Goal: Check status: Check status

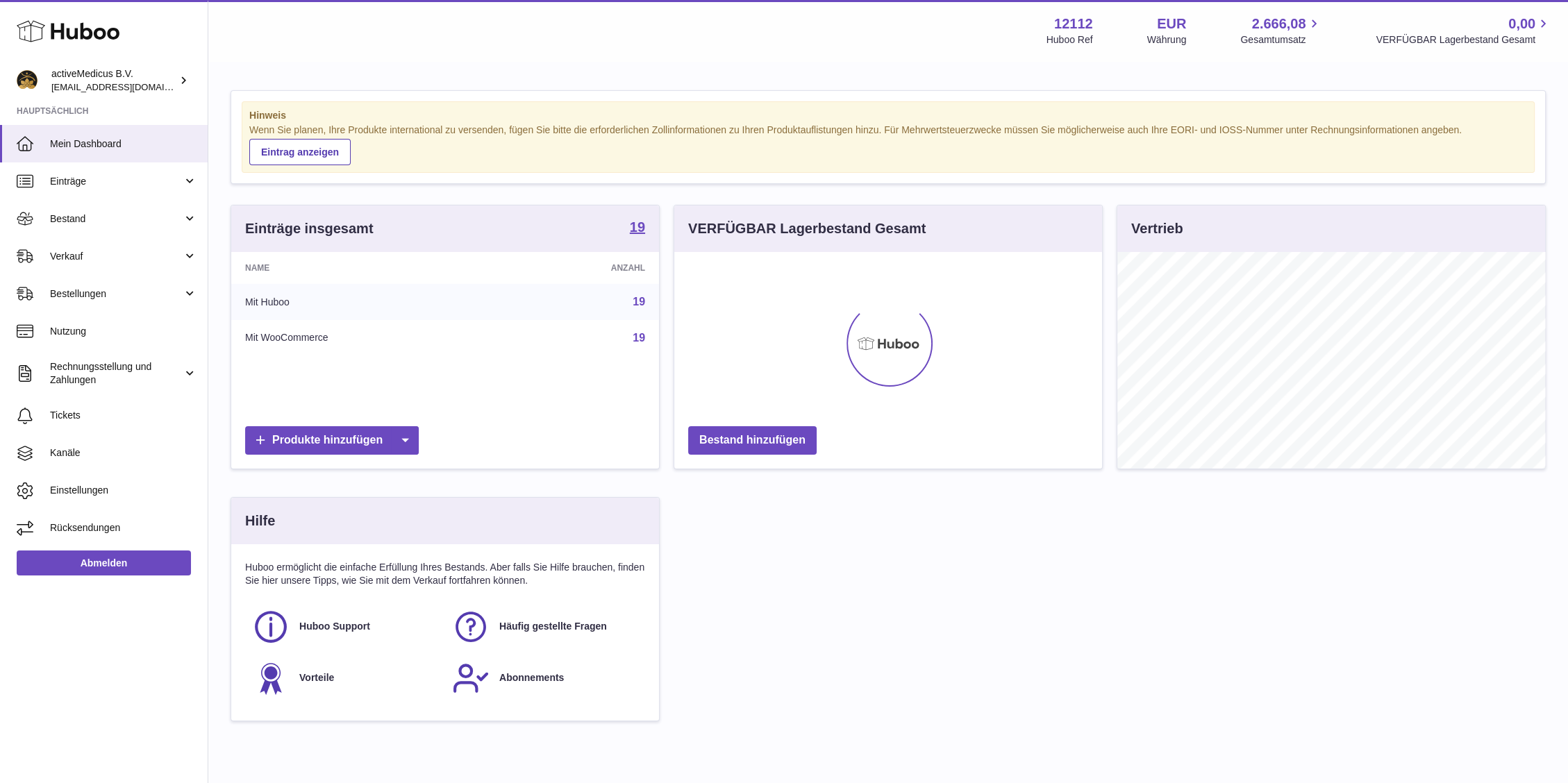
scroll to position [217, 428]
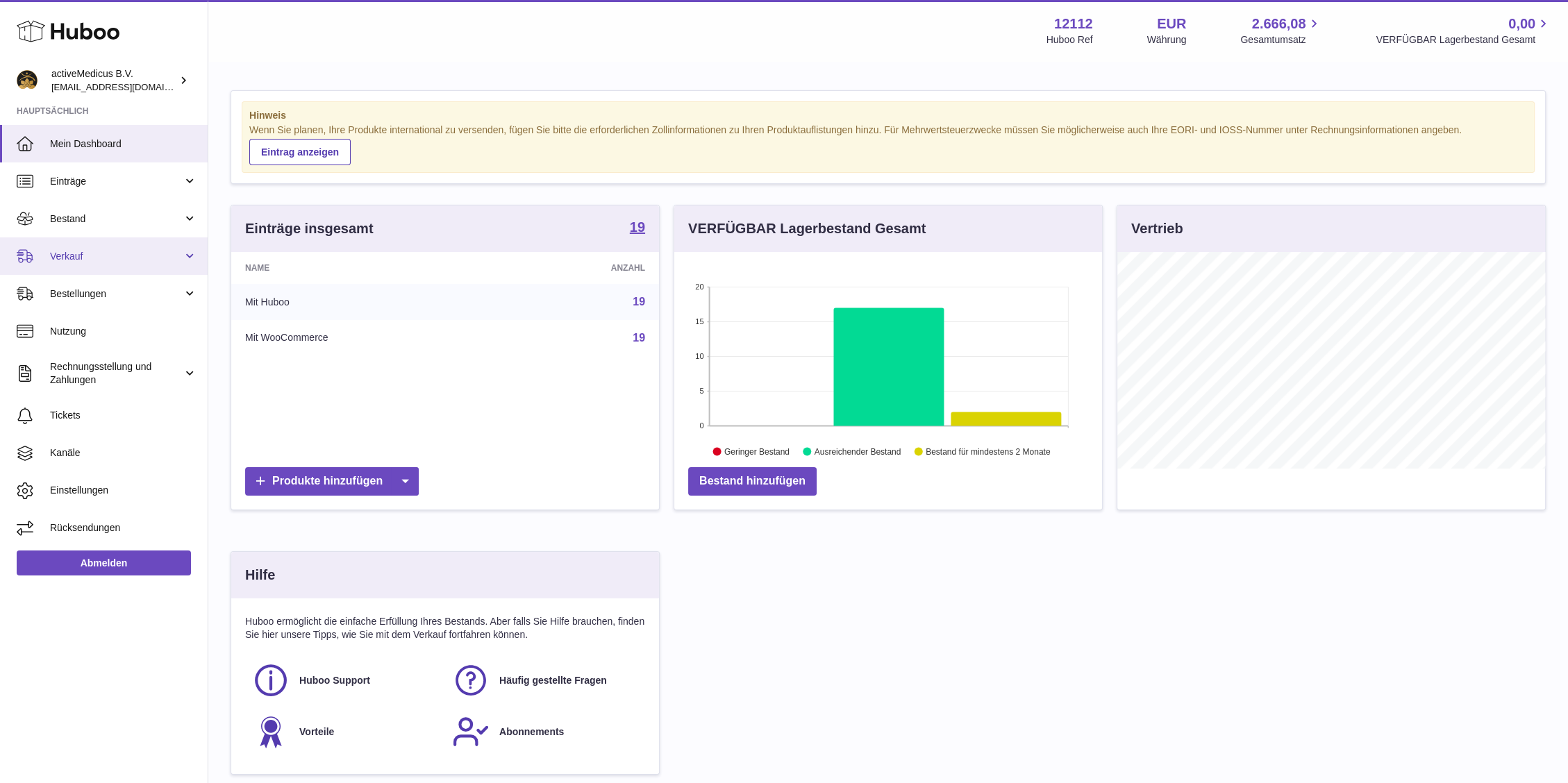
click at [71, 245] on link "Verkauf" at bounding box center [104, 256] width 208 height 38
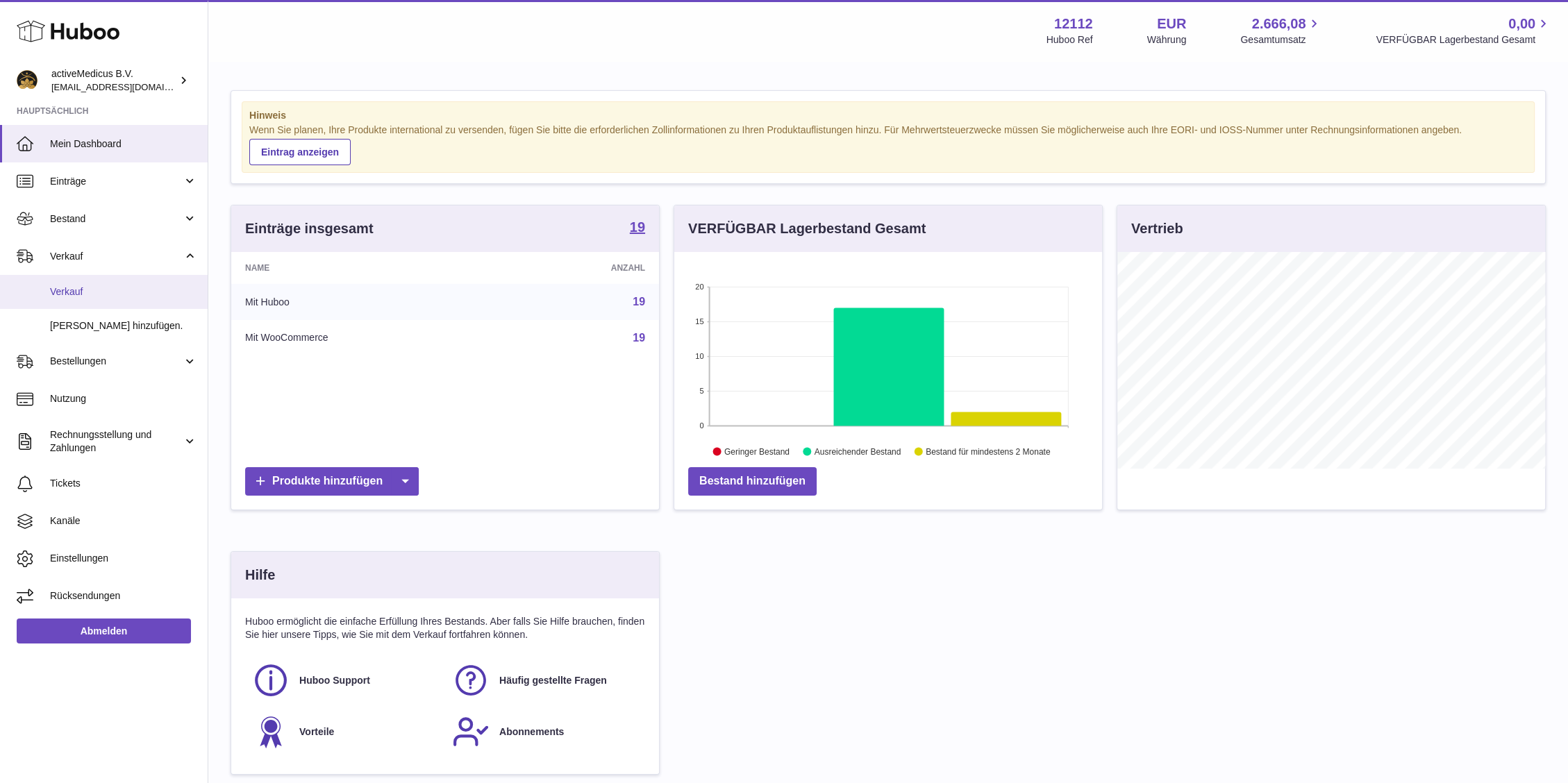
click at [100, 284] on link "Verkauf" at bounding box center [104, 292] width 208 height 34
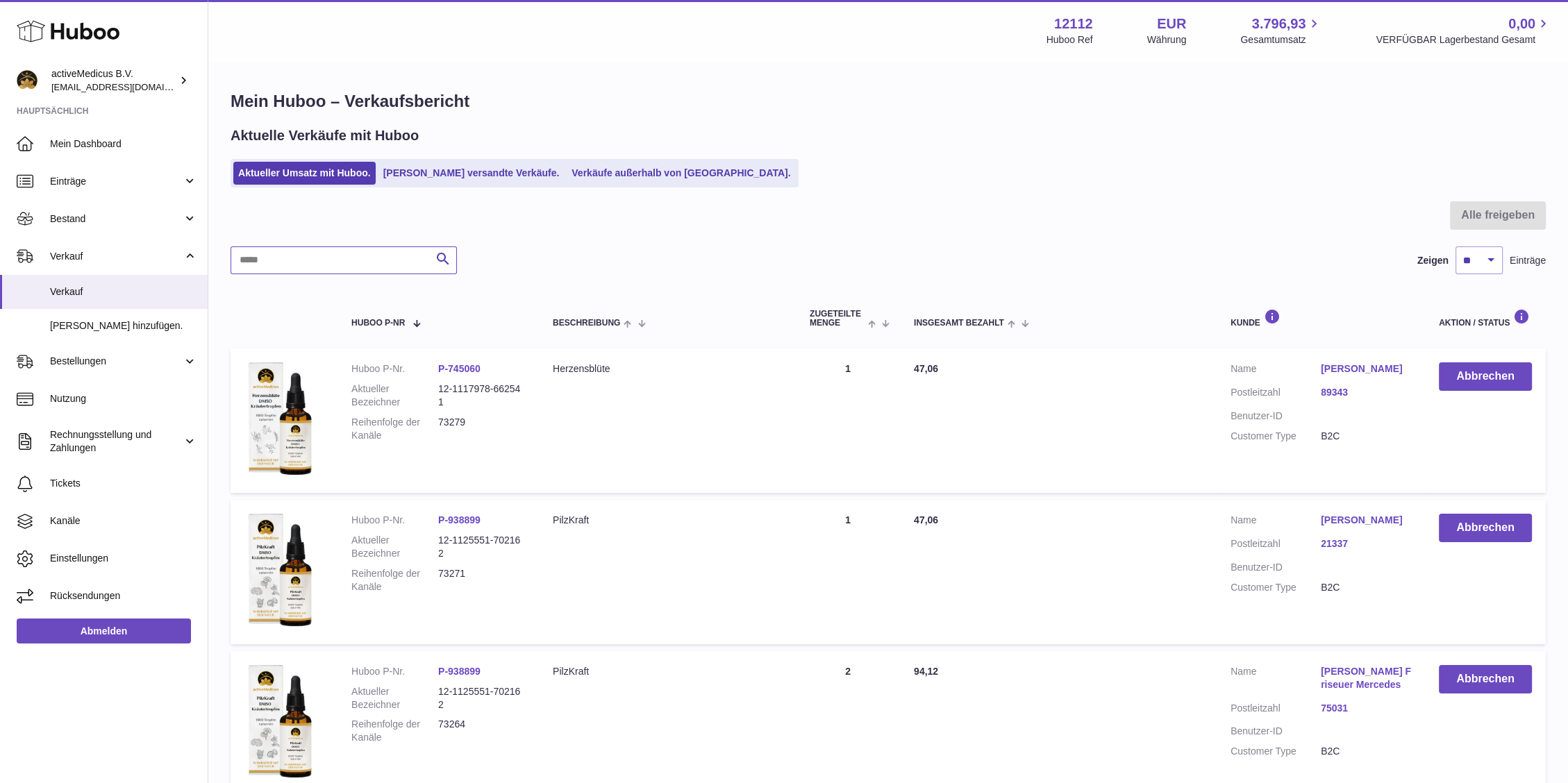
click at [380, 261] on input "text" at bounding box center [344, 260] width 226 height 28
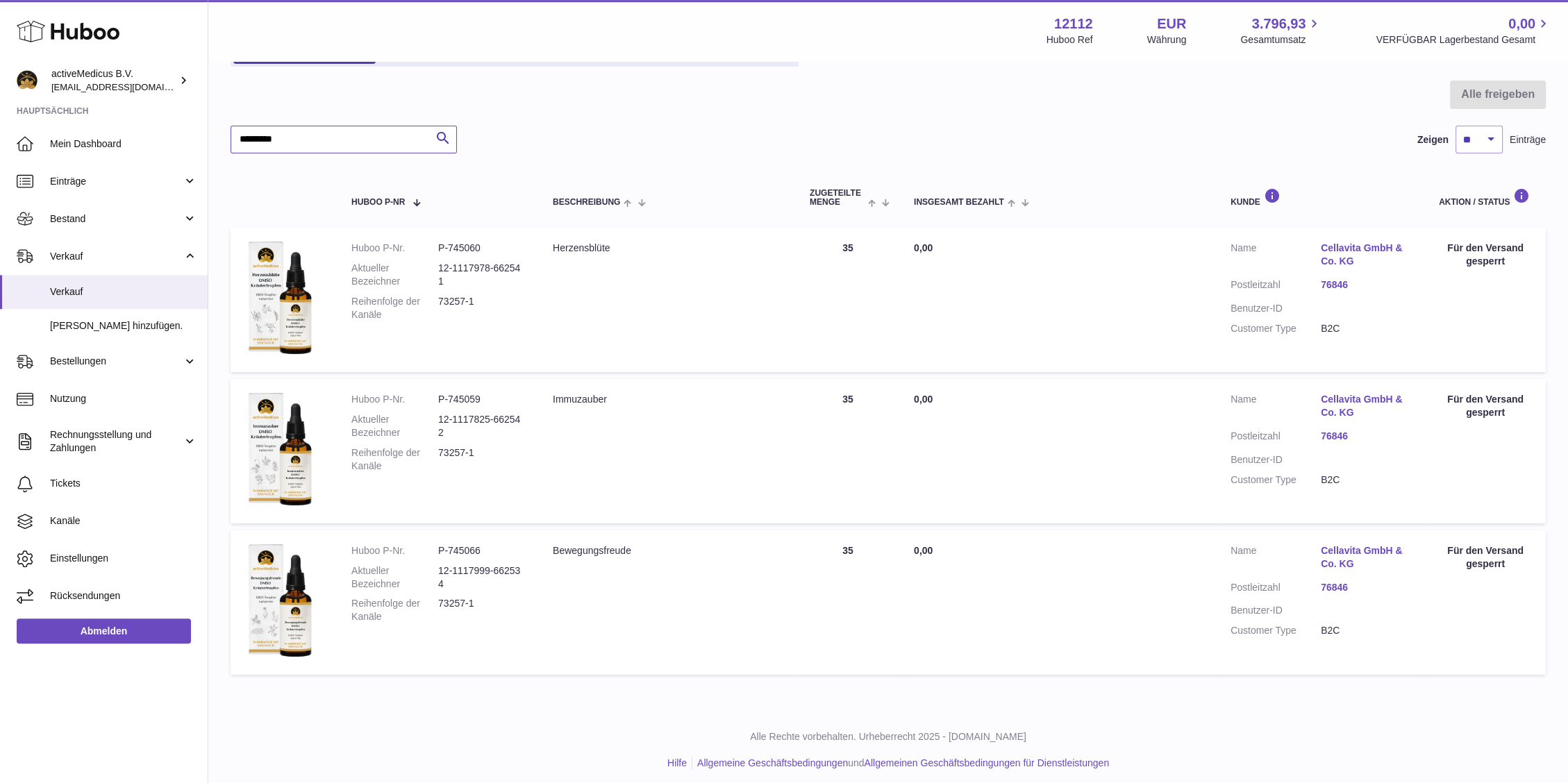
scroll to position [128, 0]
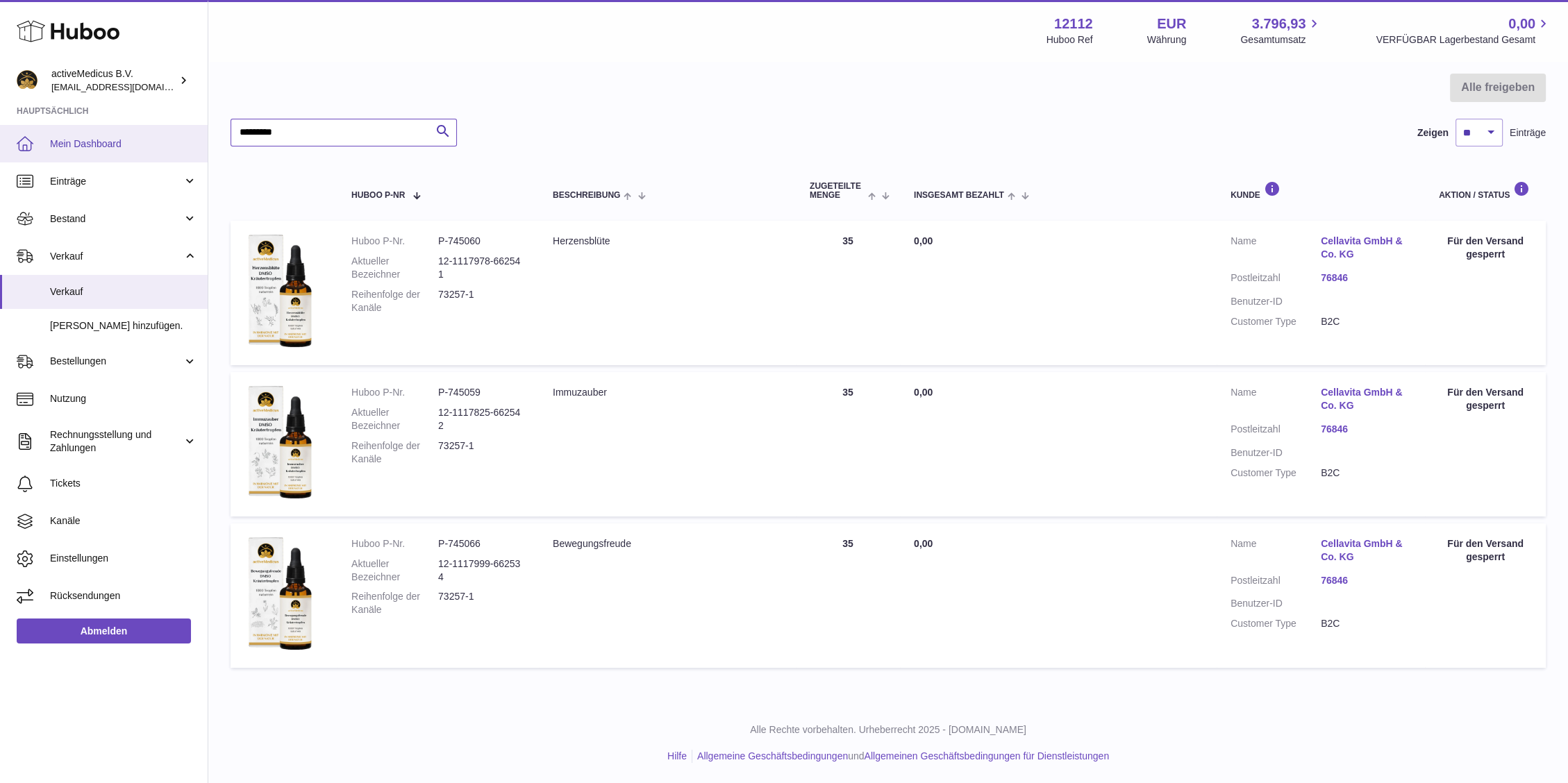
type input "*********"
click at [108, 140] on span "Mein Dashboard" at bounding box center [124, 144] width 147 height 13
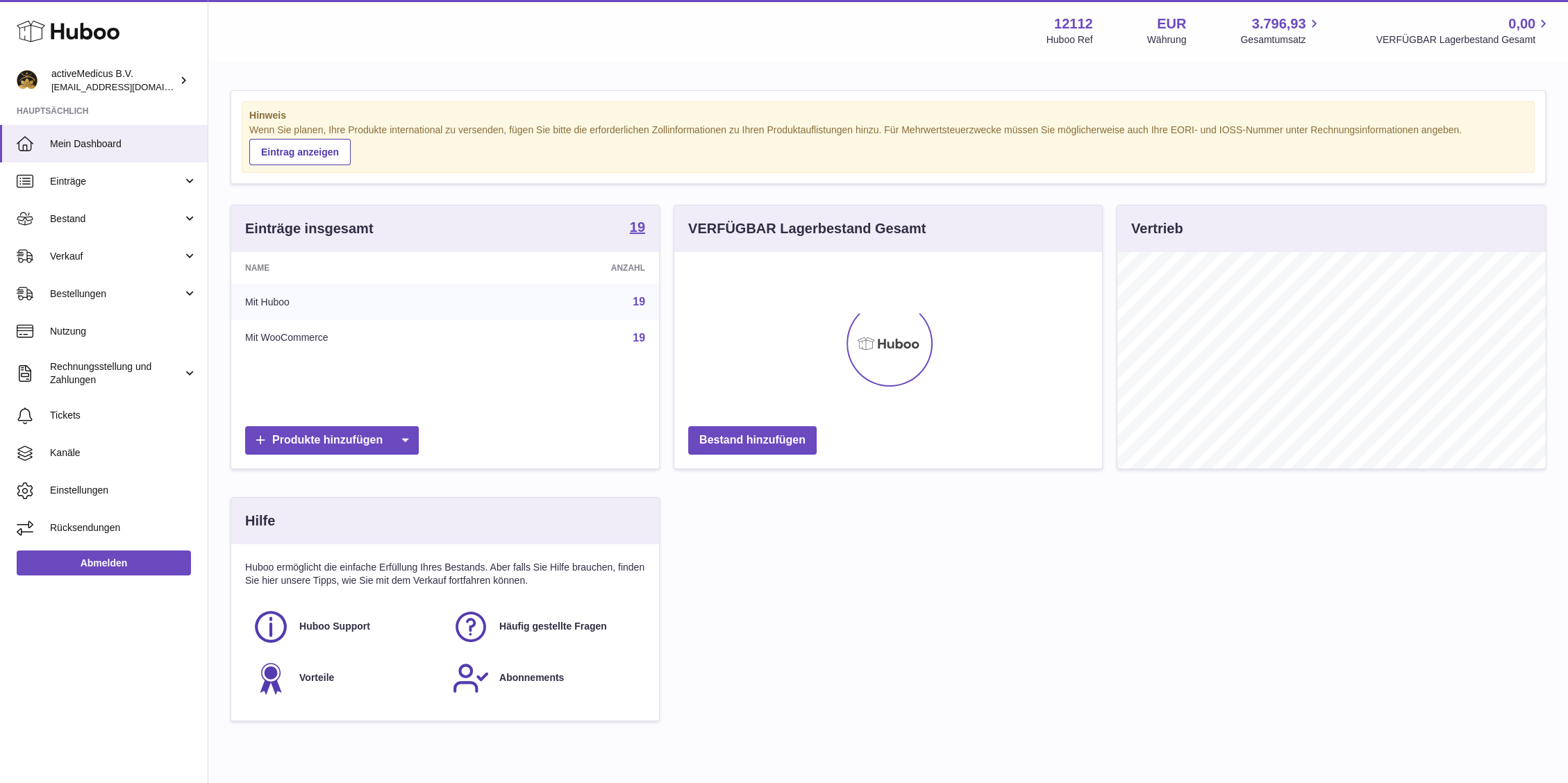
scroll to position [217, 428]
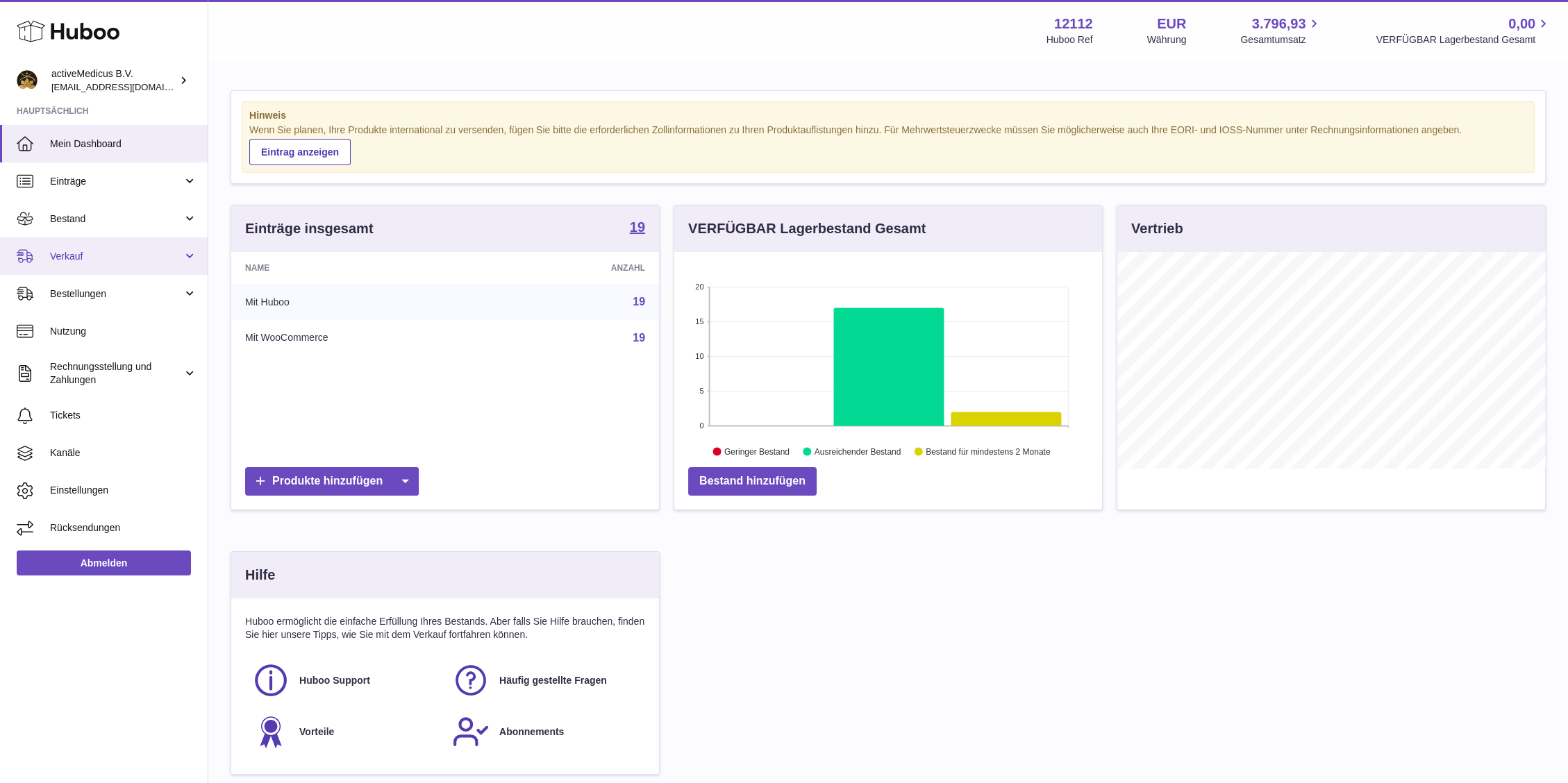
click at [106, 257] on span "Verkauf" at bounding box center [116, 257] width 133 height 13
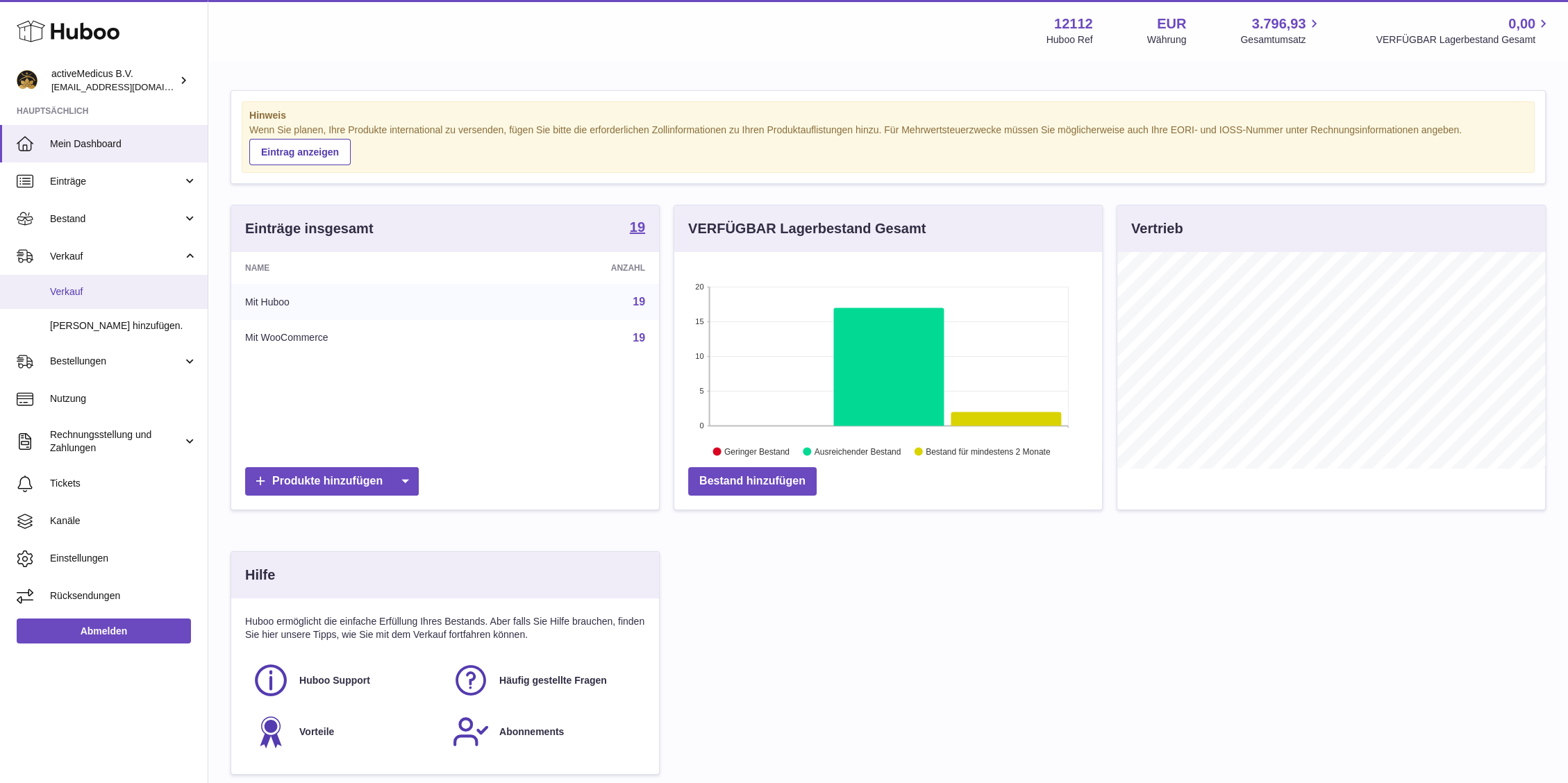
click at [108, 285] on link "Verkauf" at bounding box center [104, 292] width 208 height 34
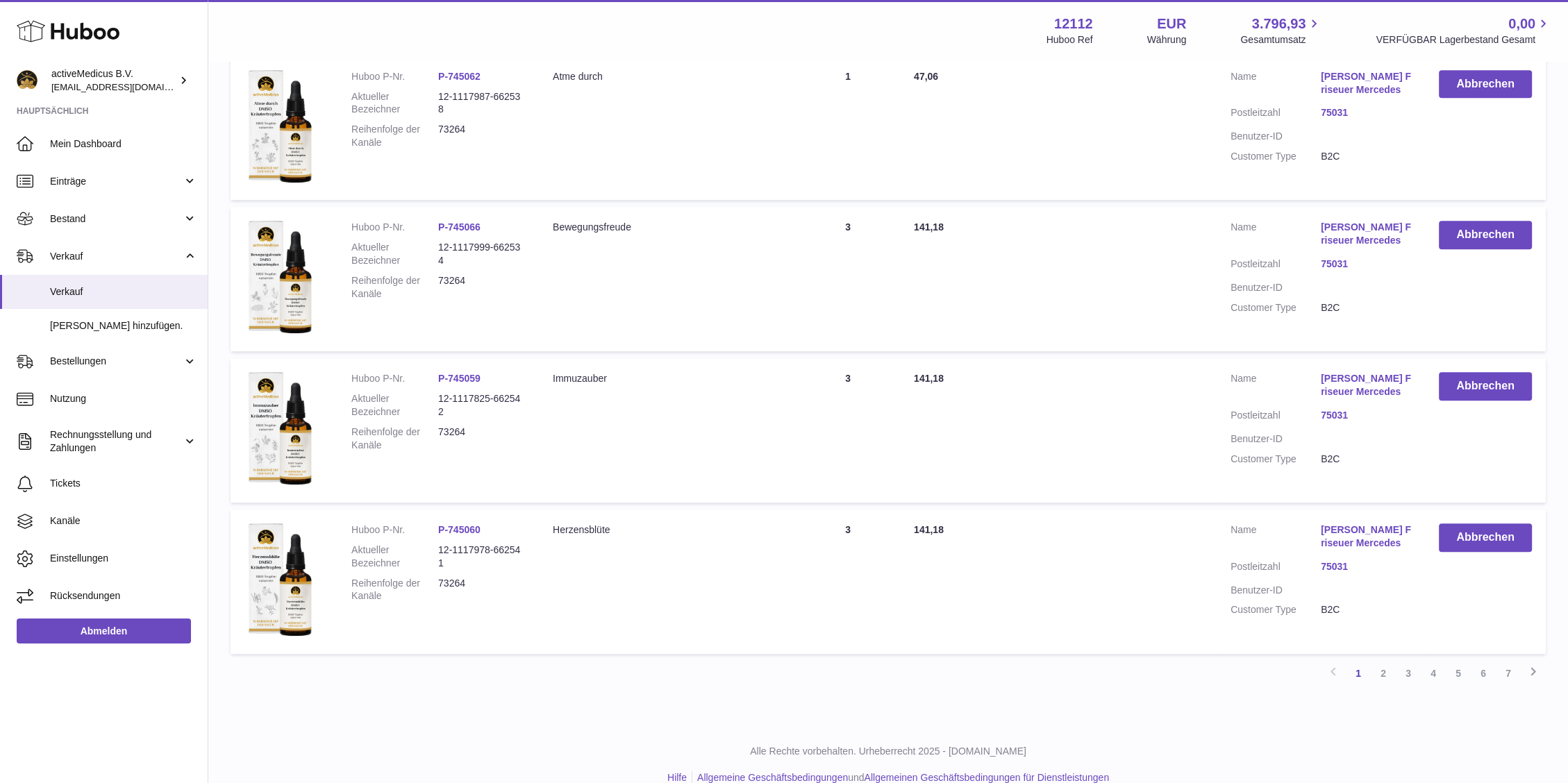
scroll to position [1221, 0]
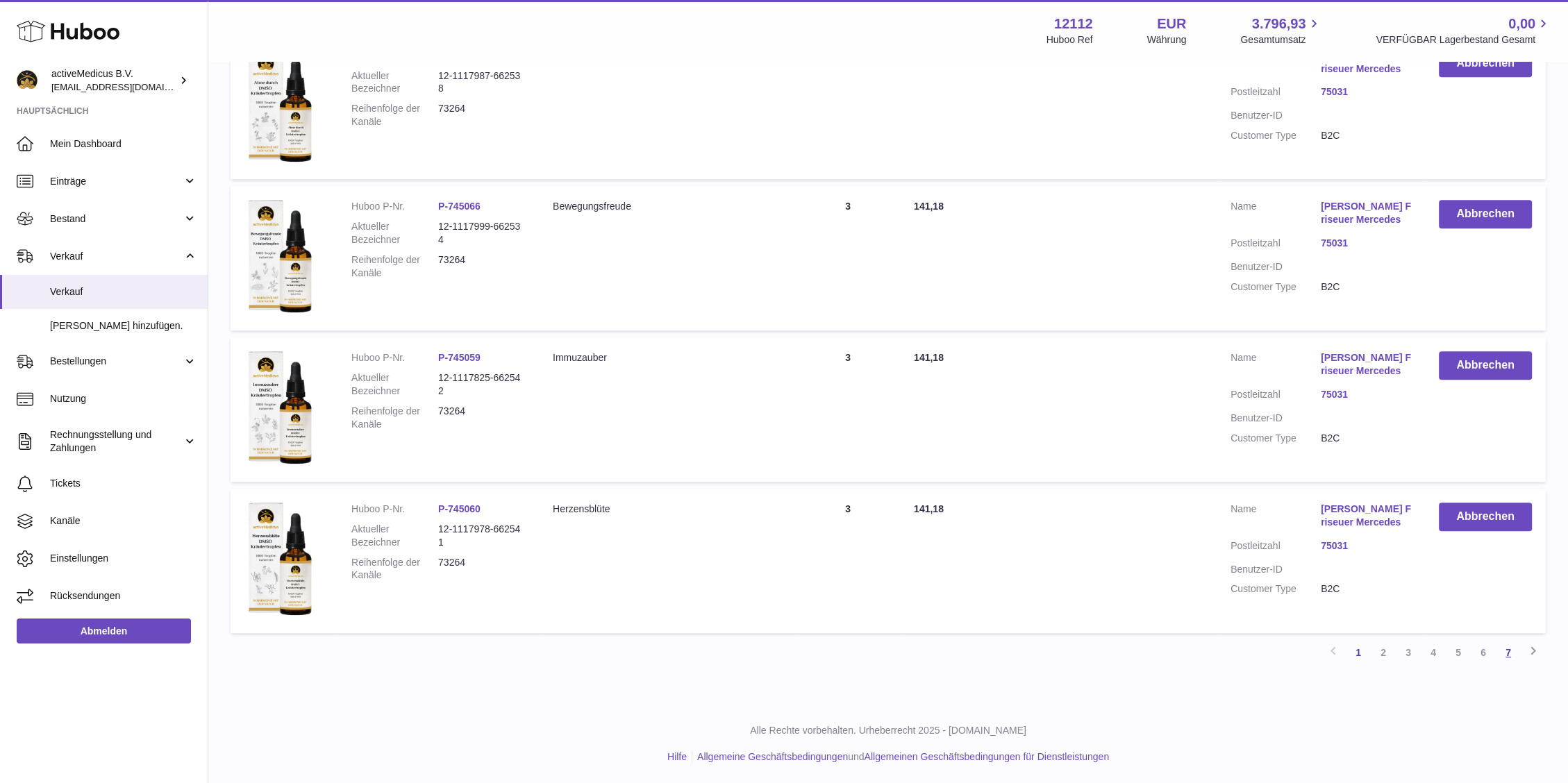
click at [1516, 649] on link "7" at bounding box center [1508, 652] width 25 height 25
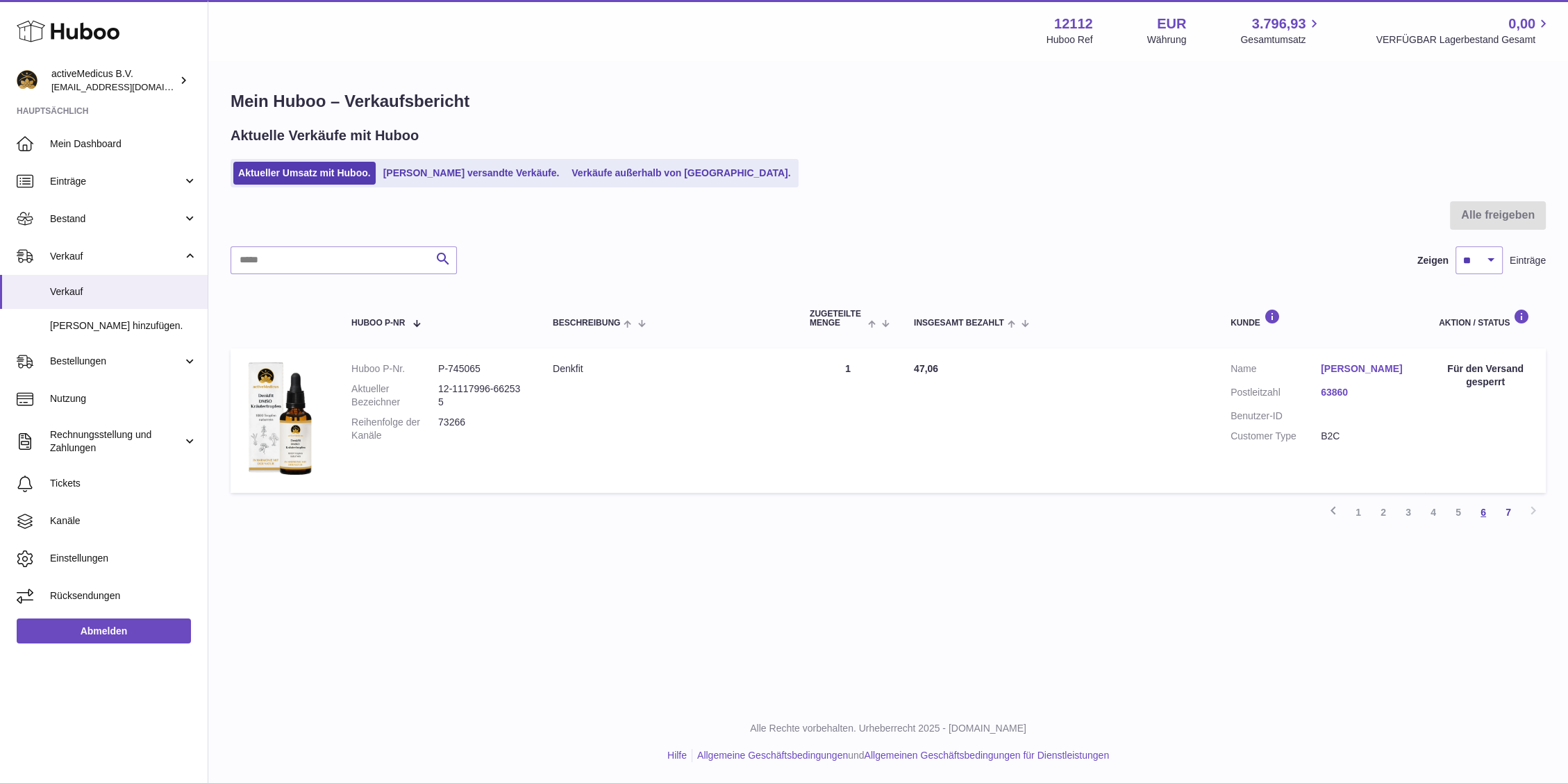
click at [1483, 514] on link "6" at bounding box center [1483, 512] width 25 height 25
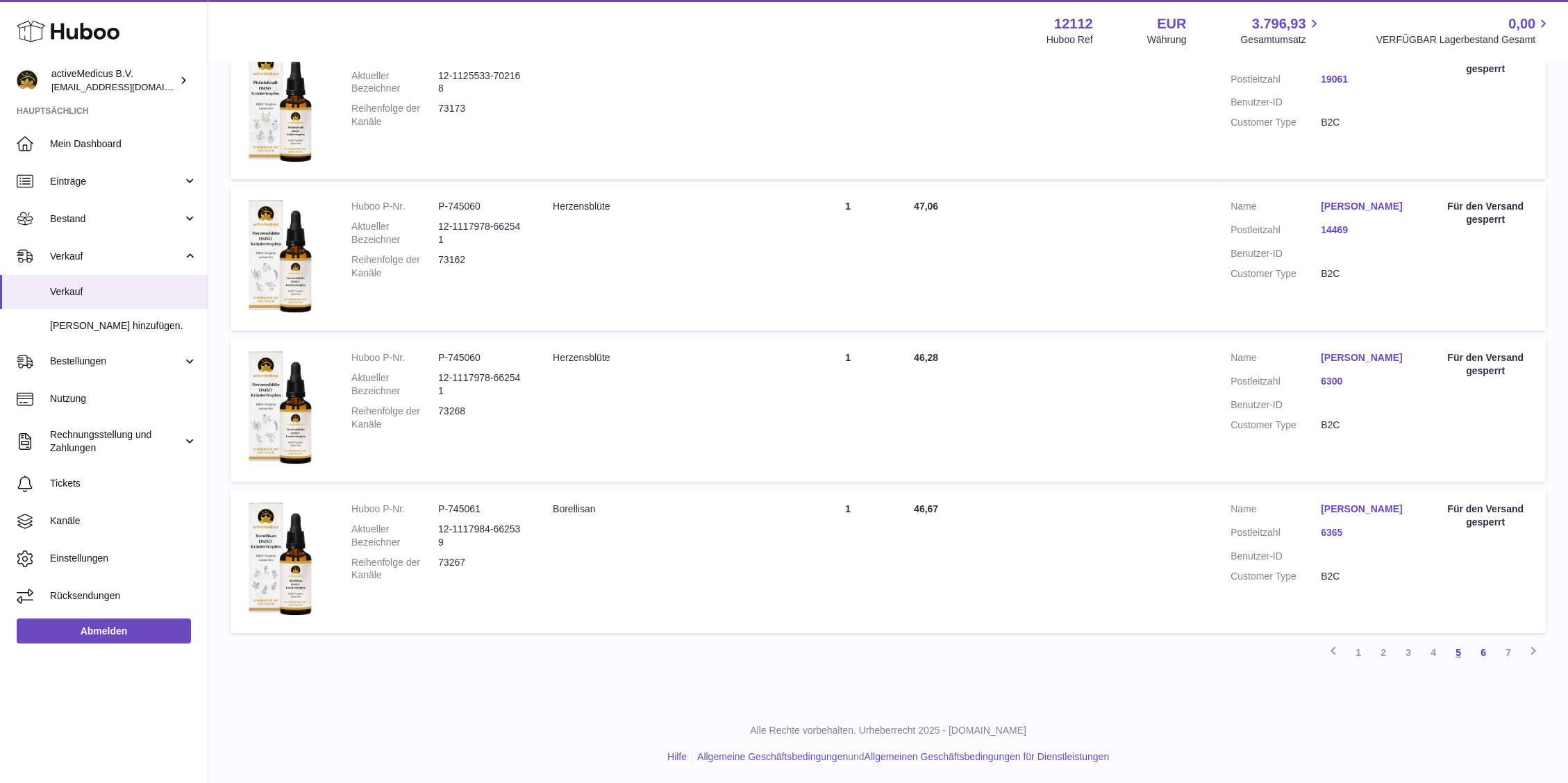
click at [1462, 647] on link "5" at bounding box center [1458, 652] width 25 height 25
click at [1440, 650] on link "4" at bounding box center [1433, 652] width 25 height 25
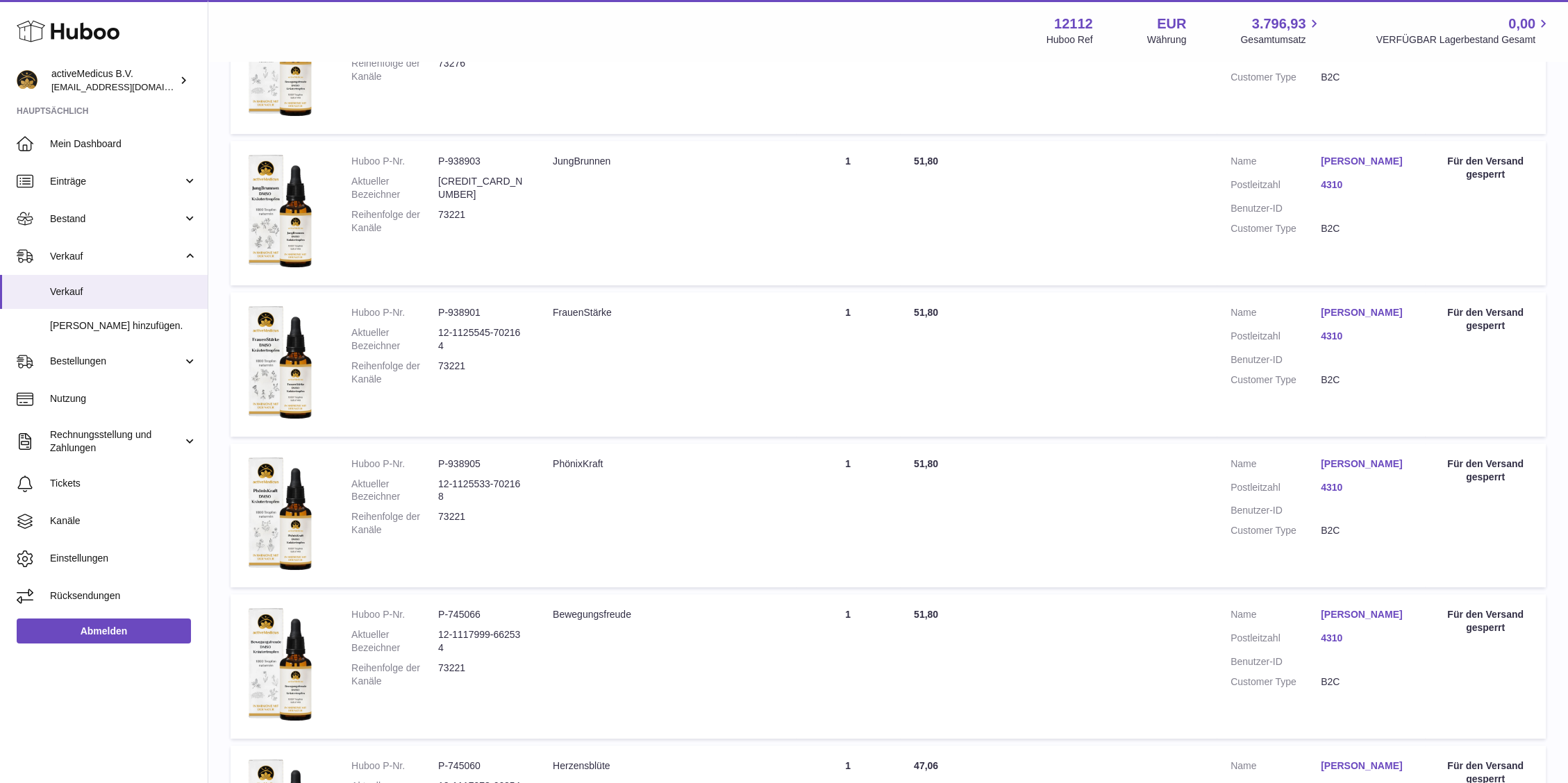
scroll to position [1188, 0]
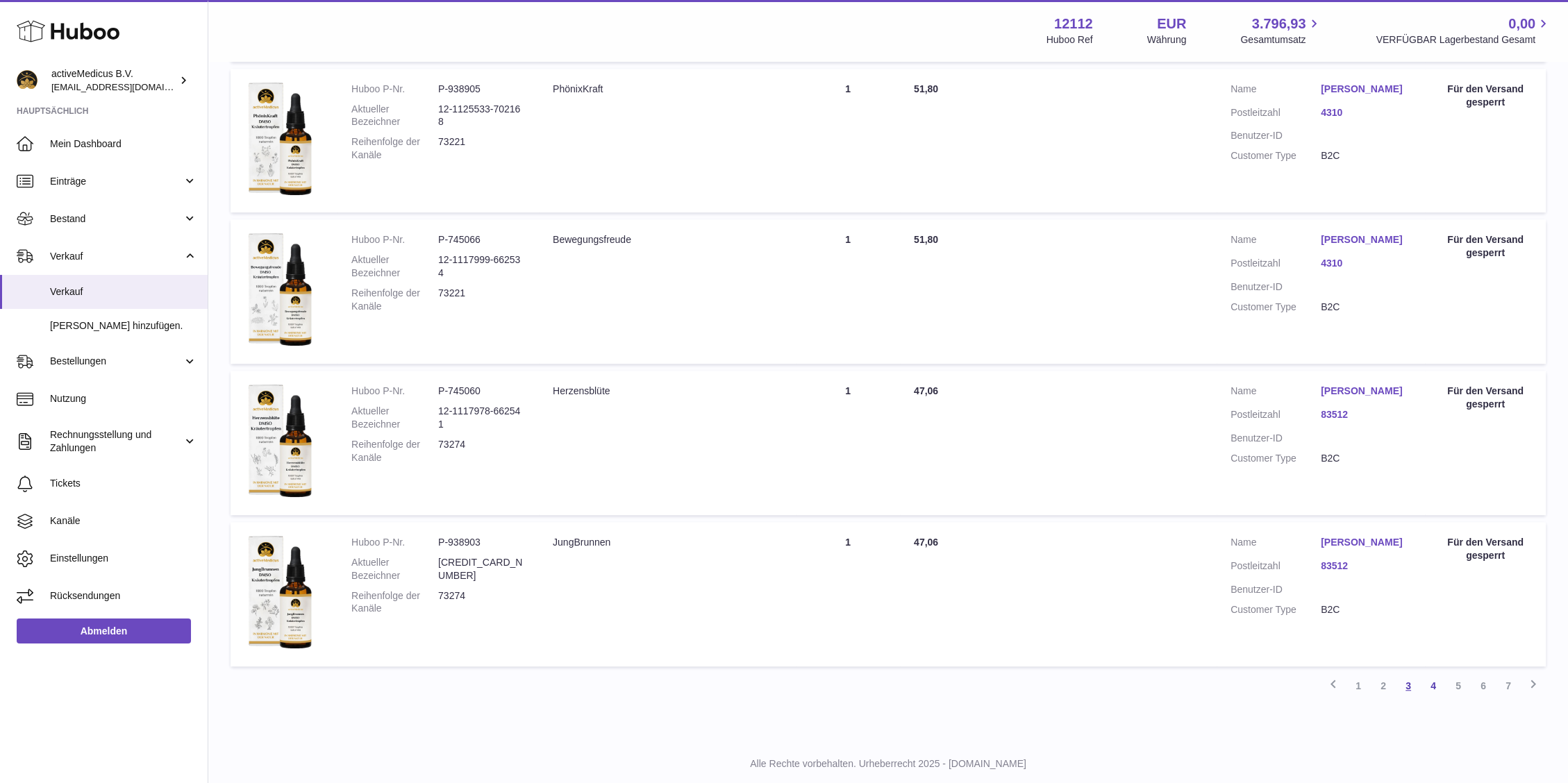
click at [1410, 686] on link "3" at bounding box center [1408, 686] width 25 height 25
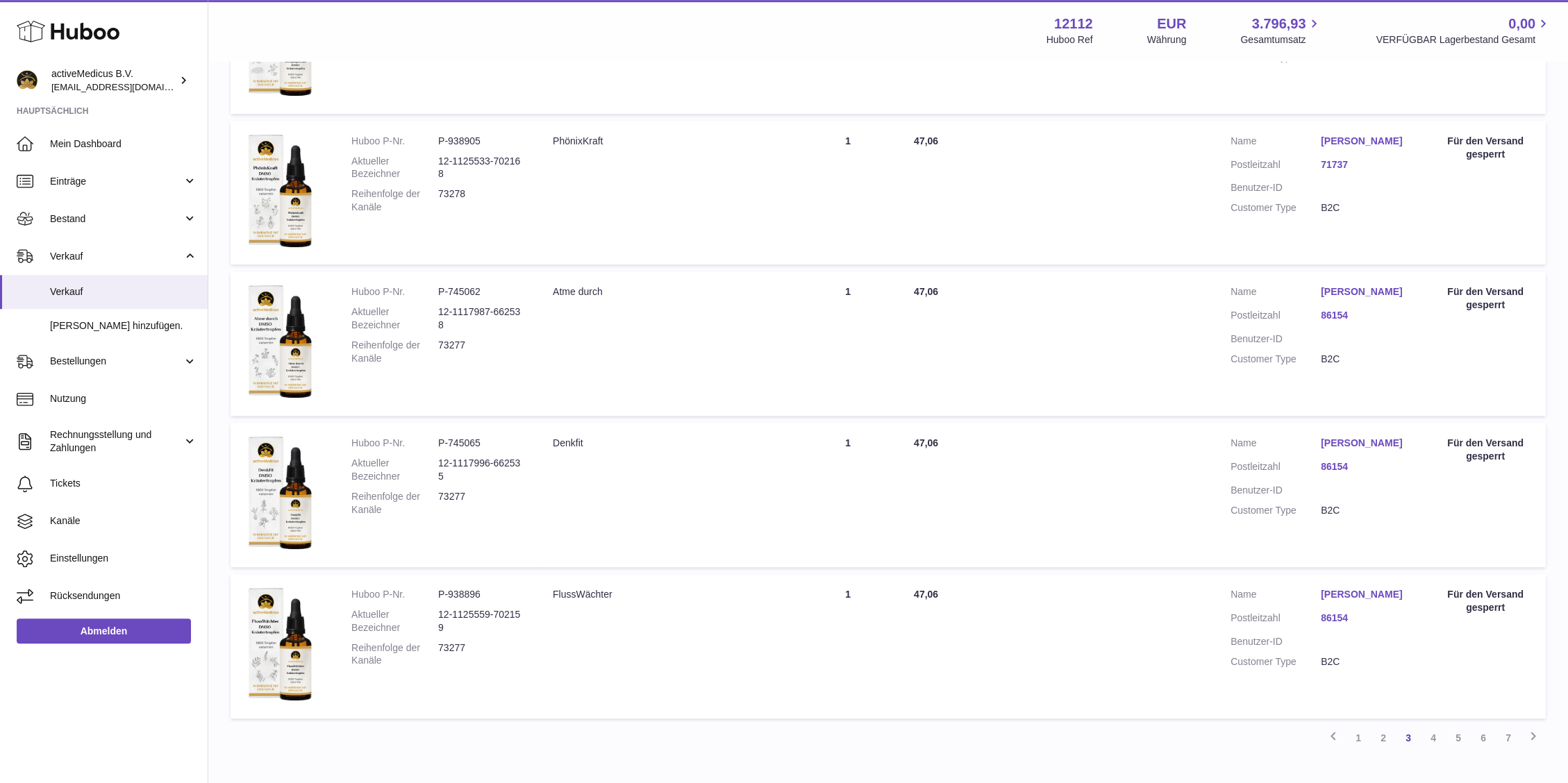
scroll to position [1188, 0]
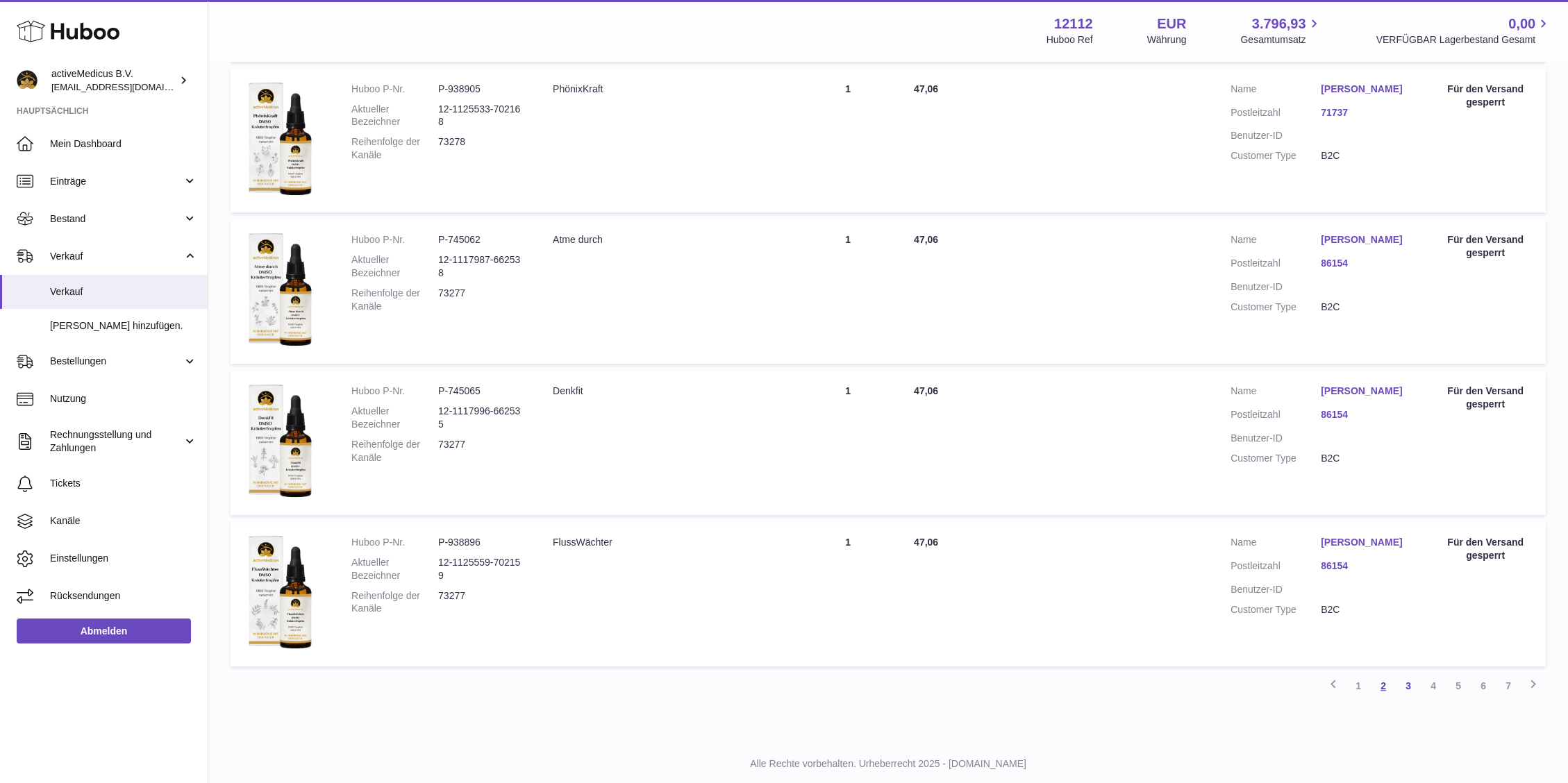
click at [1388, 684] on link "2" at bounding box center [1383, 686] width 25 height 25
